Goal: Navigation & Orientation: Understand site structure

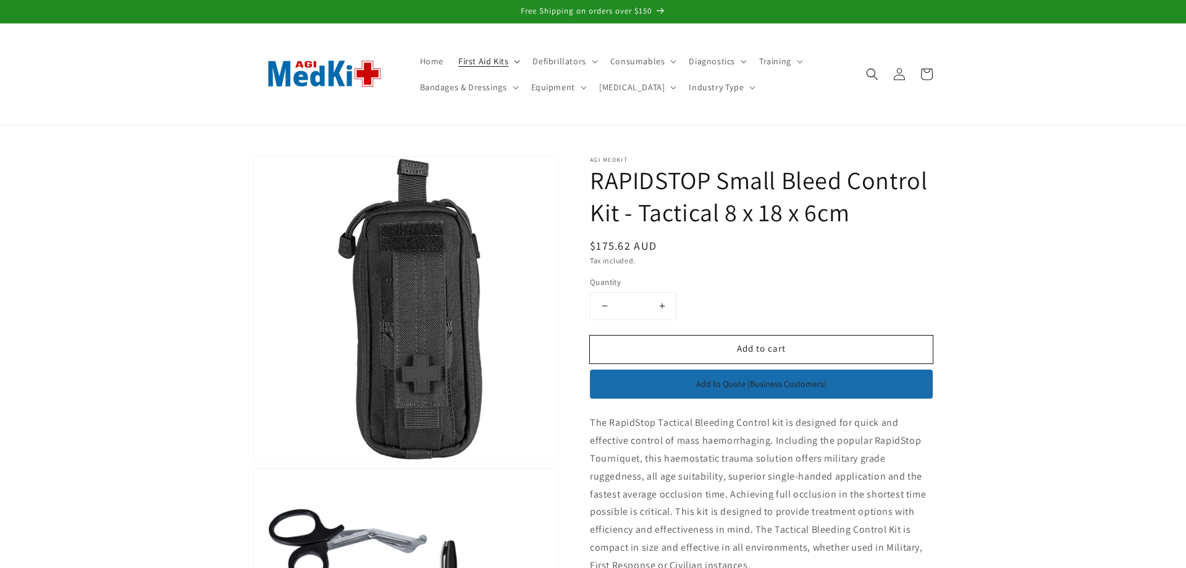
click at [0, 0] on div "X Shipping Discounts Orders $30 & over $13.99 Orders $80 & over $9.99 Orders $1…" at bounding box center [0, 0] width 0 height 0
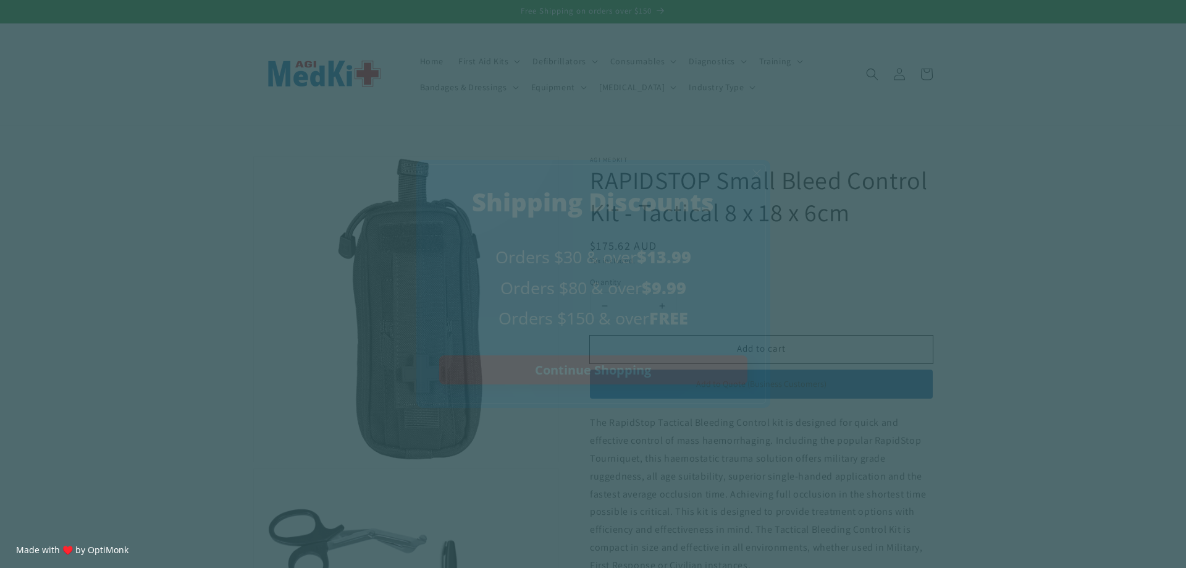
click at [756, 171] on span "X" at bounding box center [757, 173] width 10 height 14
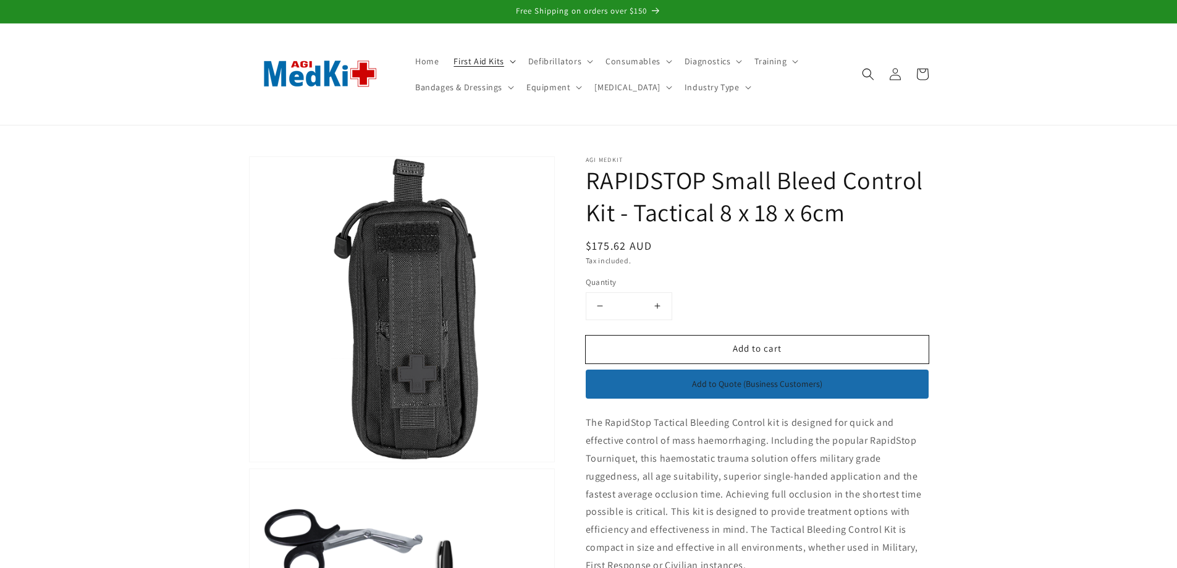
click at [512, 61] on icon at bounding box center [513, 62] width 6 height 4
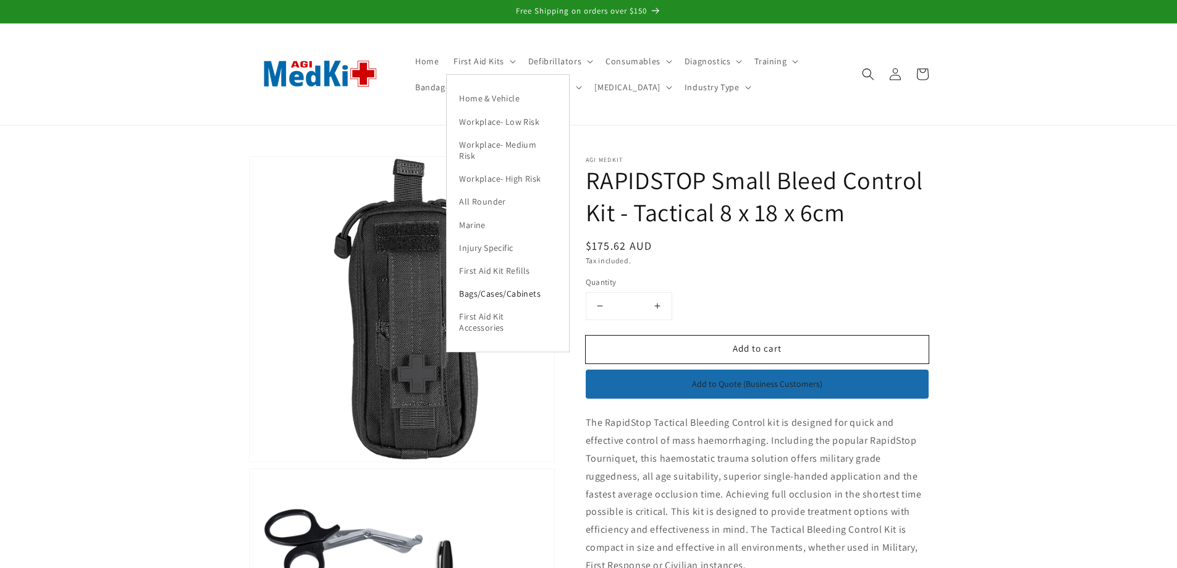
click at [487, 293] on link "Bags/Cases/Cabinets" at bounding box center [508, 293] width 122 height 23
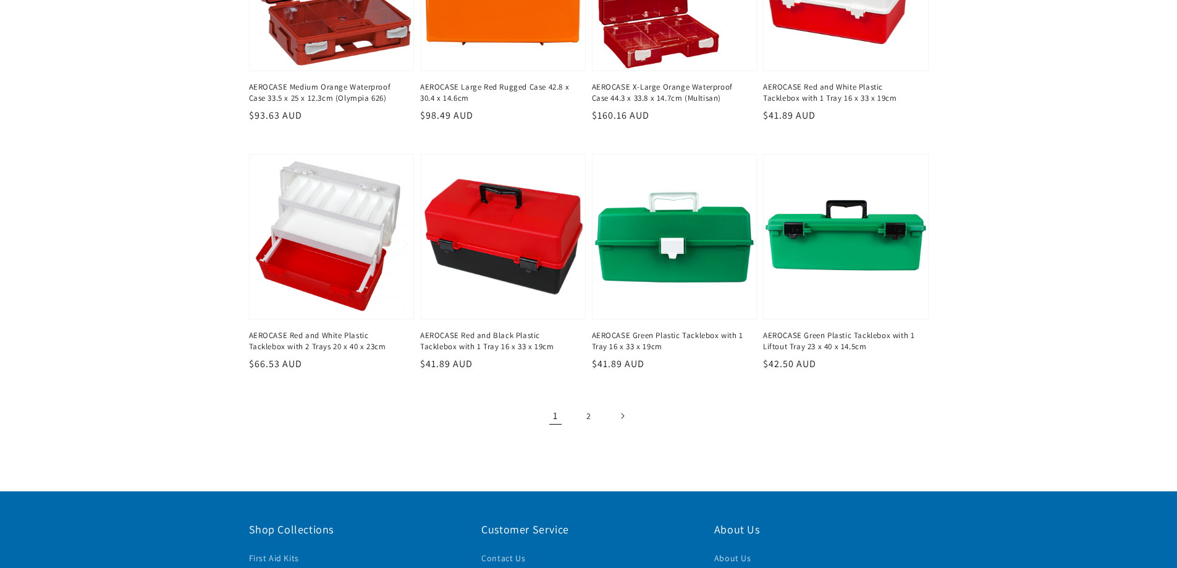
scroll to position [1544, 0]
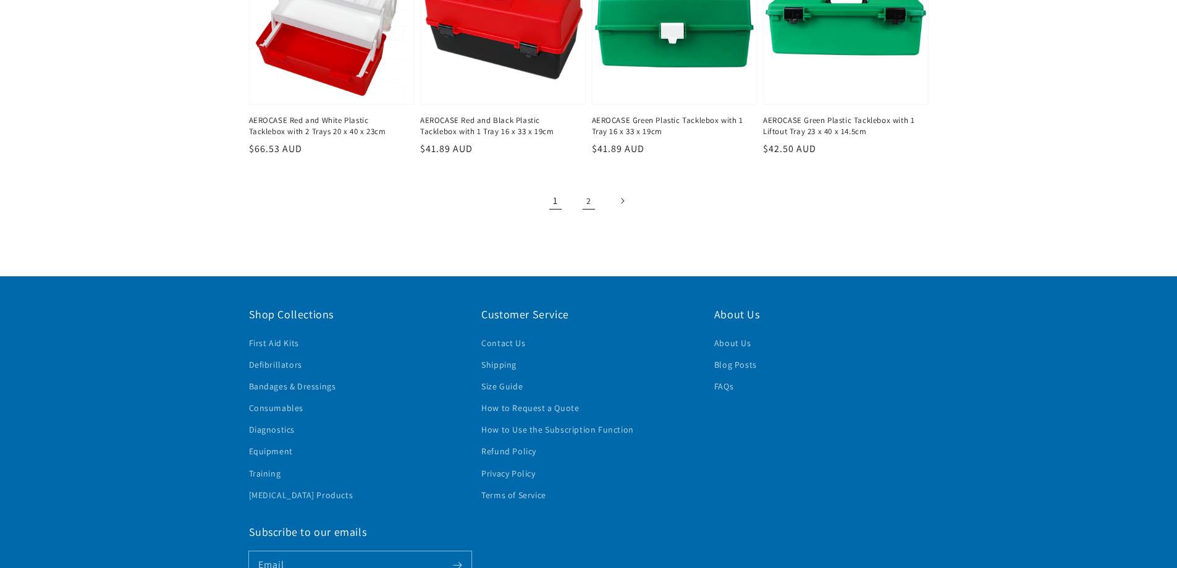
click at [583, 199] on link "2" at bounding box center [588, 200] width 27 height 27
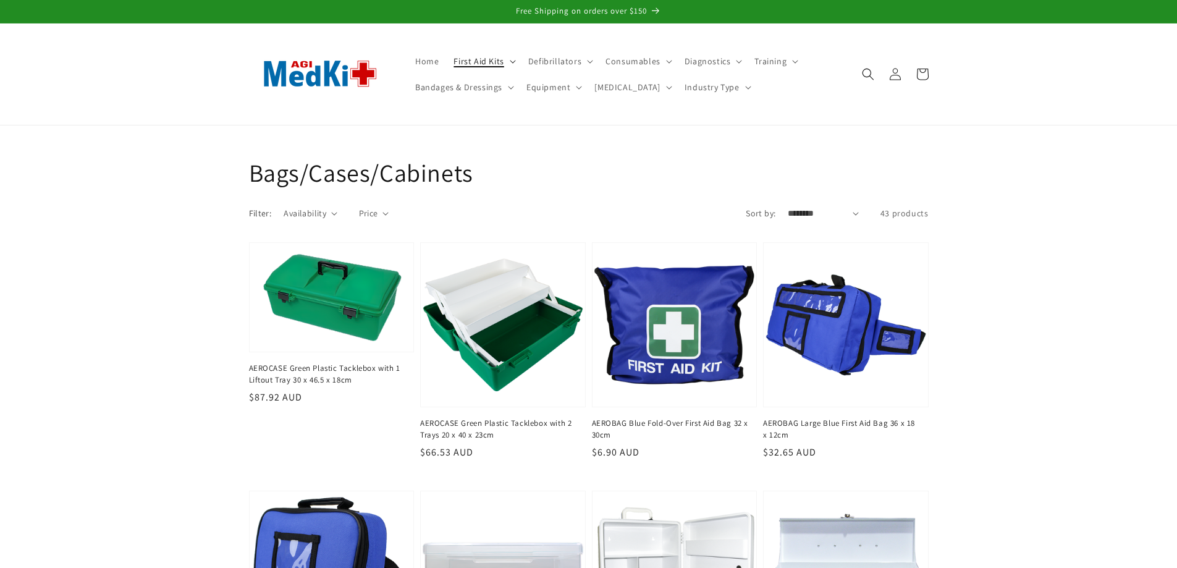
click at [510, 62] on icon at bounding box center [513, 62] width 6 height 4
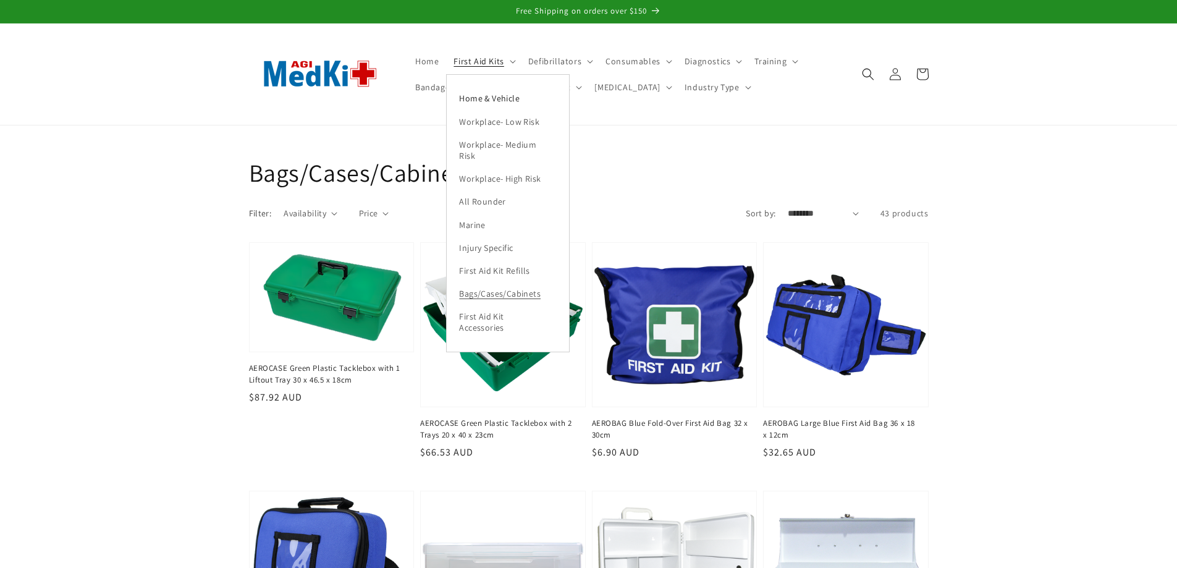
click at [466, 98] on link "Home & Vehicle" at bounding box center [508, 98] width 122 height 23
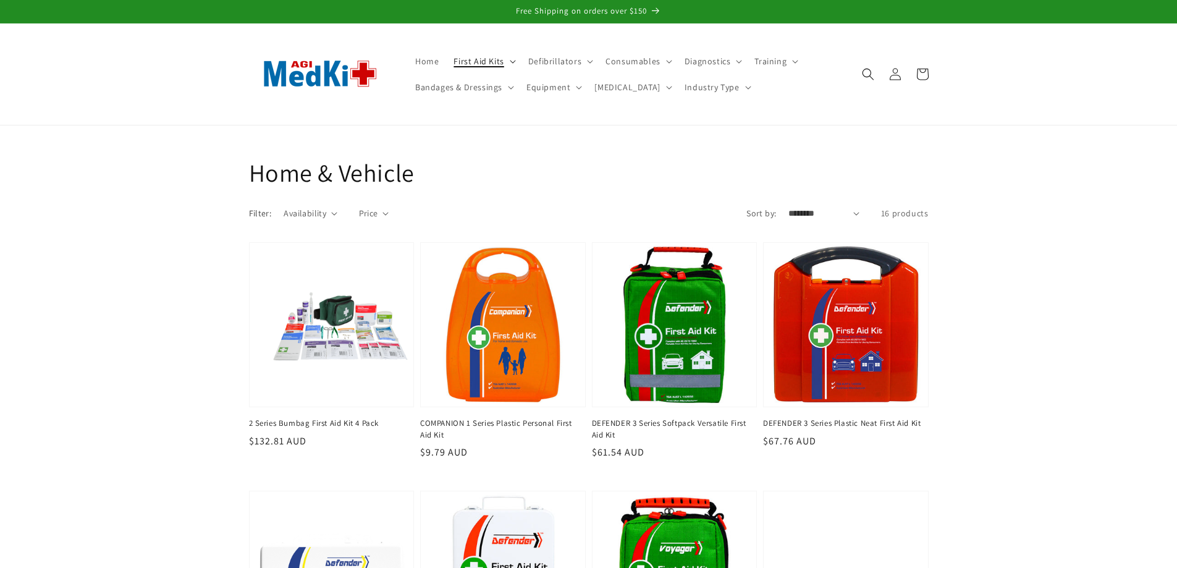
click at [512, 65] on summary "First Aid Kits" at bounding box center [483, 61] width 74 height 26
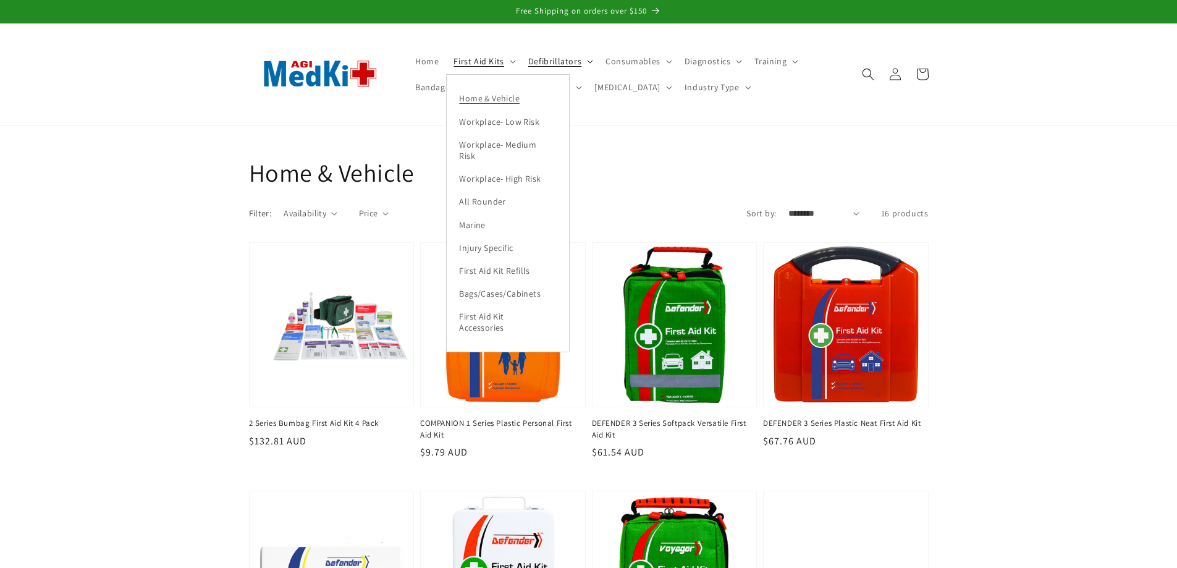
click at [547, 58] on span "Defibrillators" at bounding box center [554, 61] width 53 height 11
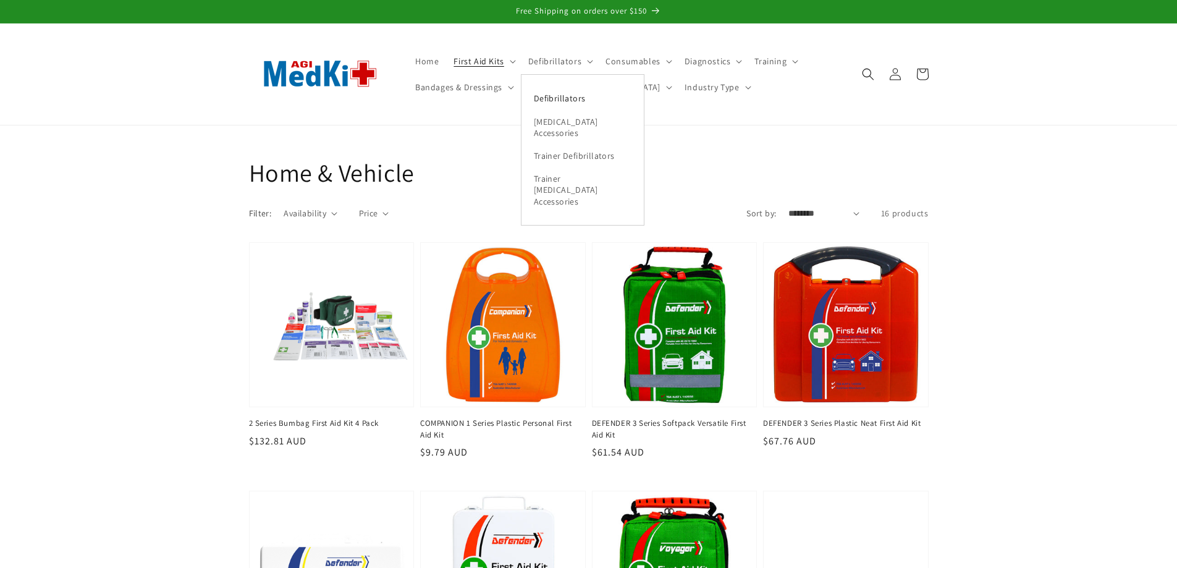
click at [551, 99] on link "Defibrillators" at bounding box center [582, 98] width 122 height 23
